Goal: Communication & Community: Answer question/provide support

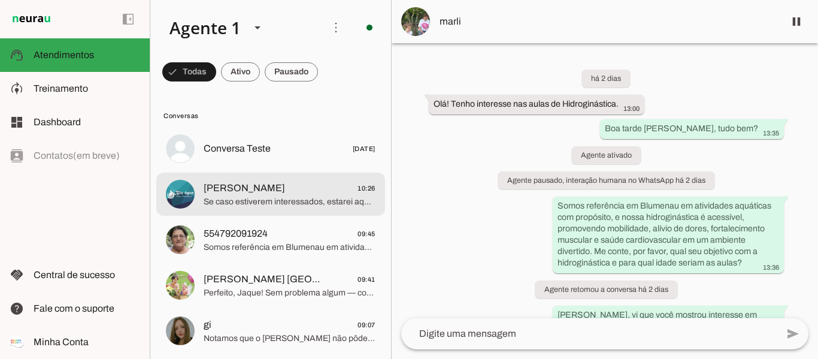
click at [288, 191] on span "[PERSON_NAME] 10:26" at bounding box center [290, 188] width 172 height 15
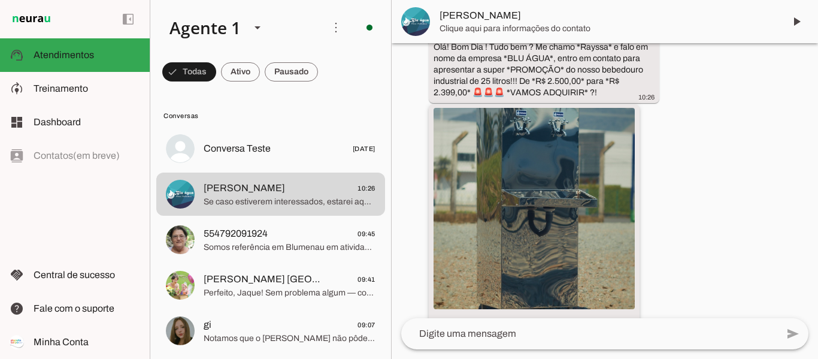
scroll to position [162, 0]
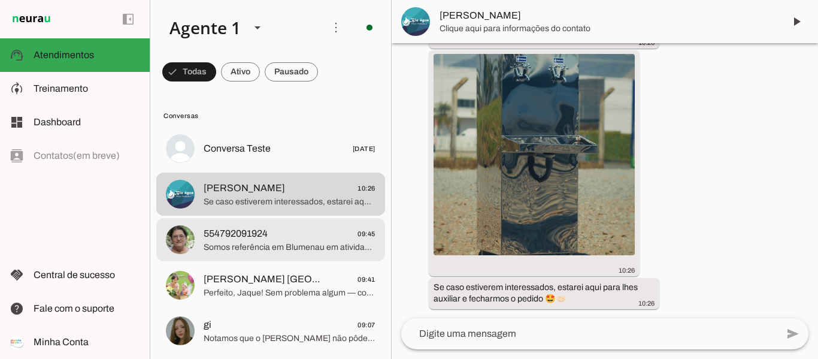
drag, startPoint x: 244, startPoint y: 248, endPoint x: 261, endPoint y: 245, distance: 17.0
click at [244, 249] on span "Somos referência em Blumenau em atividades aquáticas com propósito, e nossa hid…" at bounding box center [290, 247] width 172 height 12
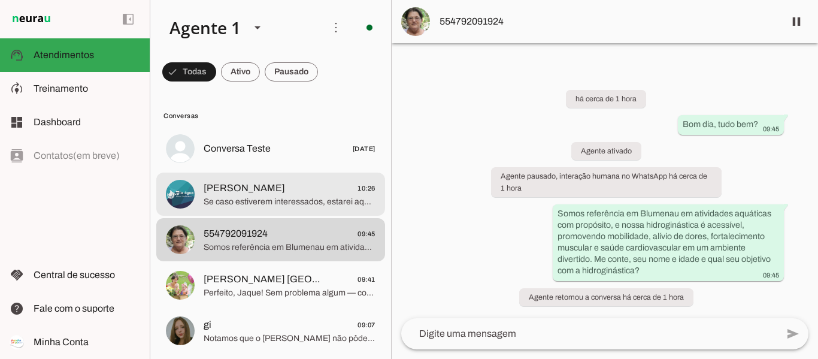
click at [248, 199] on span "Se caso estiverem interessados, estarei aqui para lhes auxiliar e fecharmos o p…" at bounding box center [290, 202] width 172 height 12
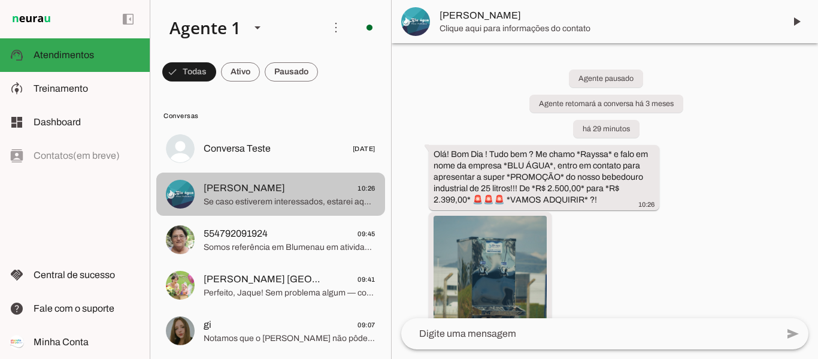
scroll to position [162, 0]
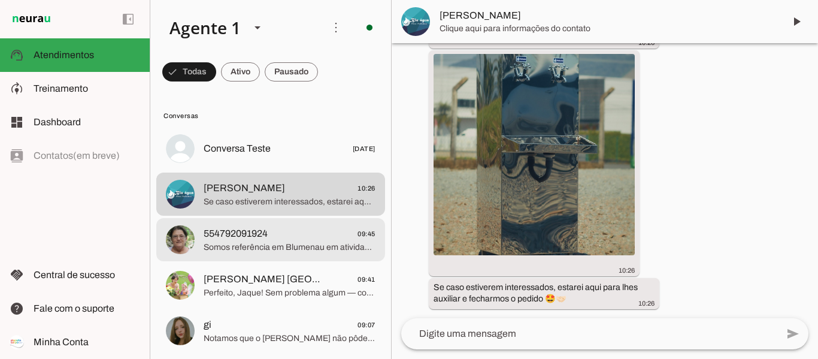
click at [236, 247] on span "Somos referência em Blumenau em atividades aquáticas com propósito, e nossa hid…" at bounding box center [290, 247] width 172 height 12
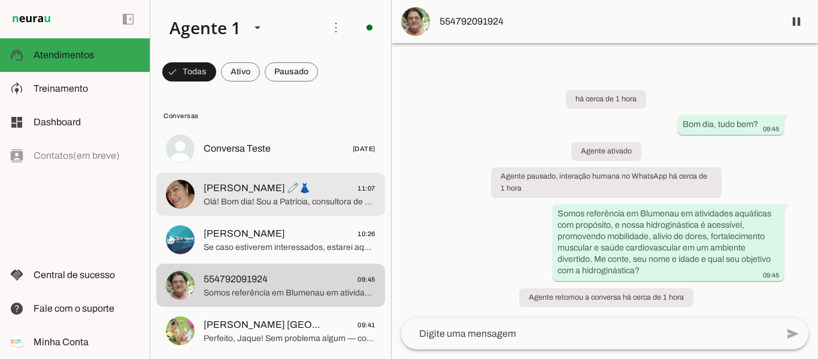
click at [244, 204] on span "Olá! Bom dia! Sou a Patrícia, consultora de atendimento da Planeta Corpo. 😊 Bem…" at bounding box center [290, 202] width 172 height 12
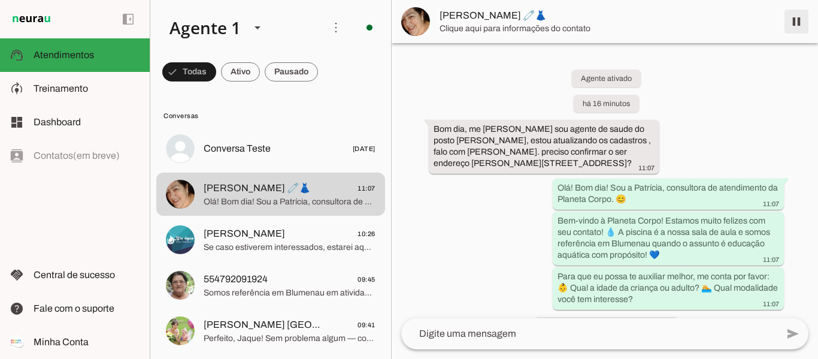
click at [798, 23] on span at bounding box center [796, 21] width 29 height 29
